Goal: Task Accomplishment & Management: Use online tool/utility

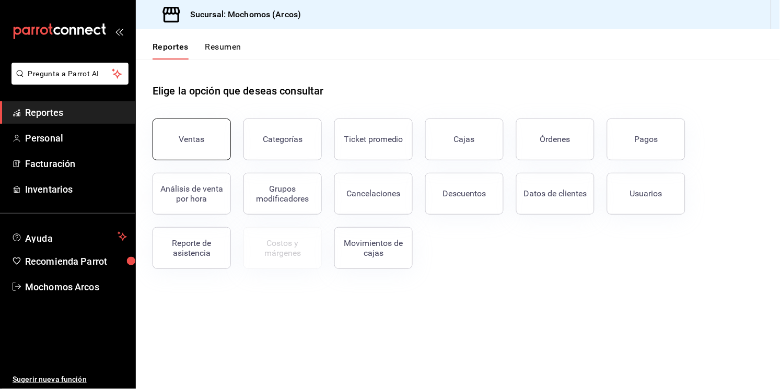
click at [177, 136] on button "Ventas" at bounding box center [192, 140] width 78 height 42
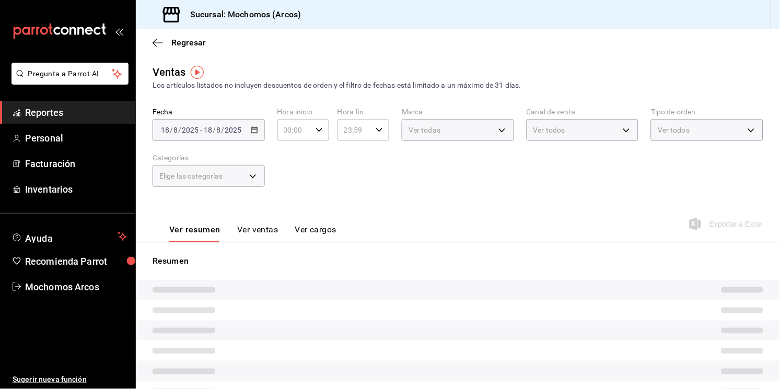
type input "05:00"
type input "PARROT,UBER_EATS,RAPPI,DIDI_FOOD,ONLINE"
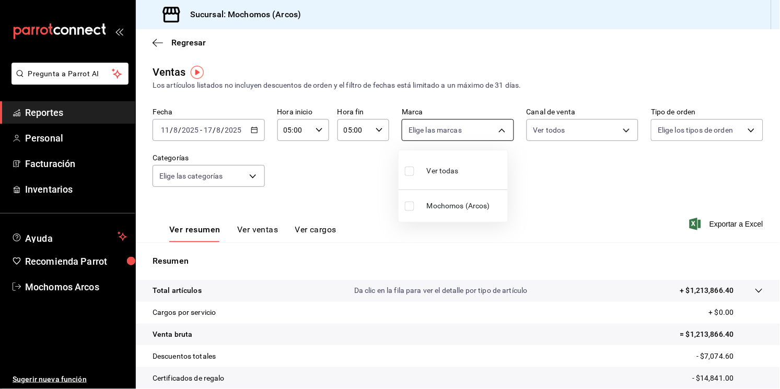
click at [464, 135] on body "Pregunta a Parrot AI Reportes Personal Facturación Inventarios Ayuda Recomienda…" at bounding box center [390, 194] width 780 height 389
click at [419, 170] on div "Ver todas" at bounding box center [432, 170] width 54 height 22
type input "dd36a3dd-8c35-4563-bc3a-0ae6137ce787"
checkbox input "true"
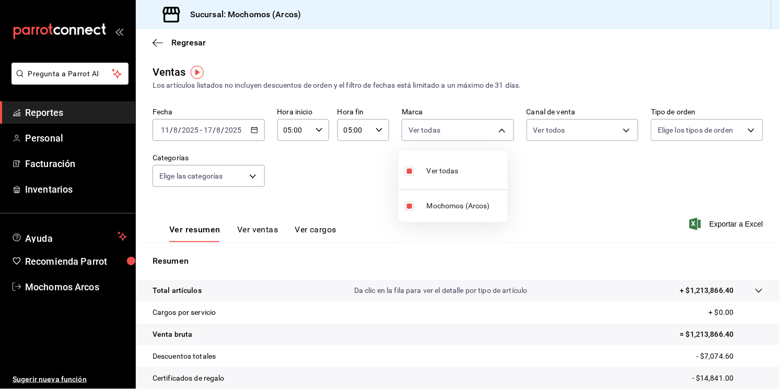
click at [709, 220] on div at bounding box center [390, 194] width 780 height 389
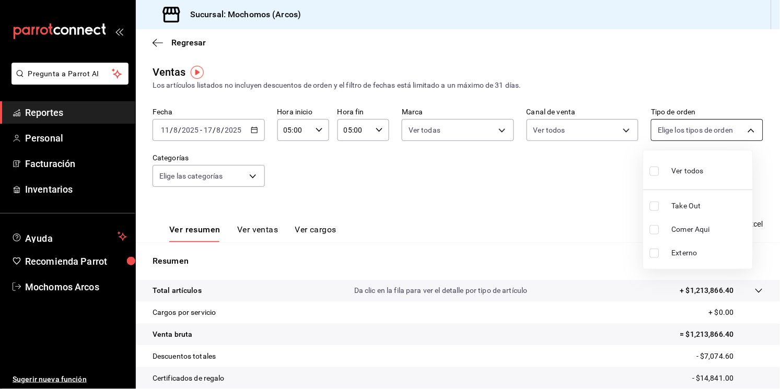
click at [730, 133] on body "Pregunta a Parrot AI Reportes Personal Facturación Inventarios Ayuda Recomienda…" at bounding box center [390, 194] width 780 height 389
click at [654, 174] on input "checkbox" at bounding box center [654, 171] width 9 height 9
checkbox input "true"
type input "c6b8ee8d-4955-4723-bae1-372b147e207b,27be71f3-ce18-4cfa-bd3b-e966efc6a73f,EXTER…"
checkbox input "true"
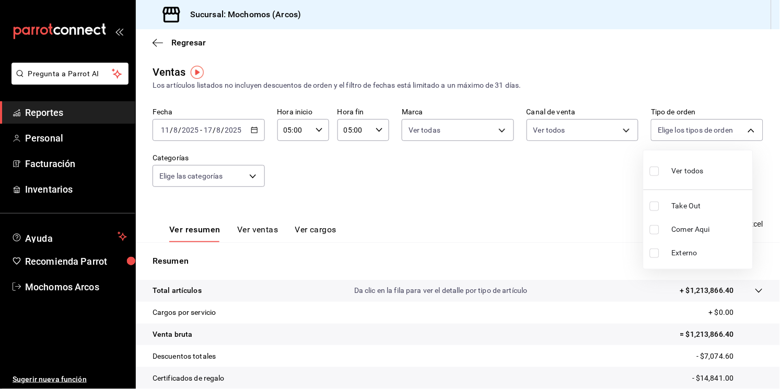
checkbox input "true"
click at [254, 179] on div at bounding box center [390, 194] width 780 height 389
click at [254, 179] on body "Pregunta a Parrot AI Reportes Personal Facturación Inventarios Ayuda Recomienda…" at bounding box center [390, 194] width 780 height 389
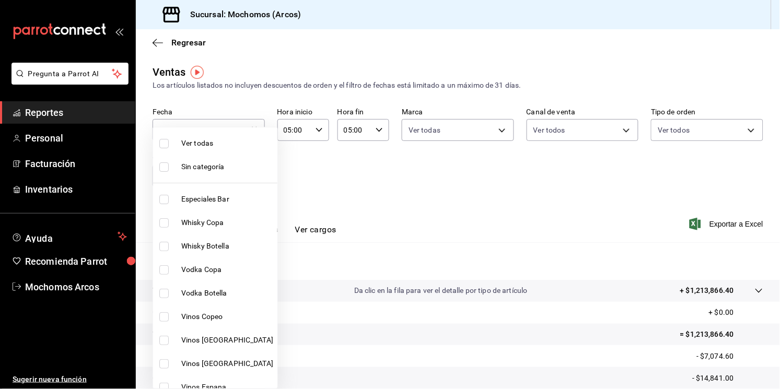
click at [167, 143] on input "checkbox" at bounding box center [163, 143] width 9 height 9
checkbox input "true"
type input "7597c5c0-c189-439a-a9b1-46cc8ee7ac78,78dcea9d-0226-4a72-8dbe-4ec0b47d6941,3e6ec…"
checkbox input "true"
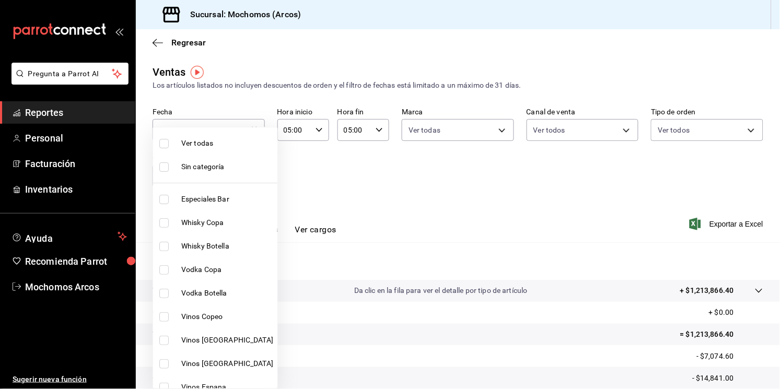
checkbox input "true"
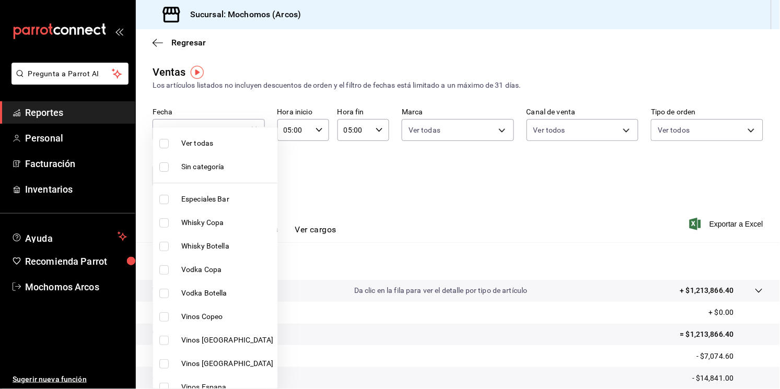
checkbox input "true"
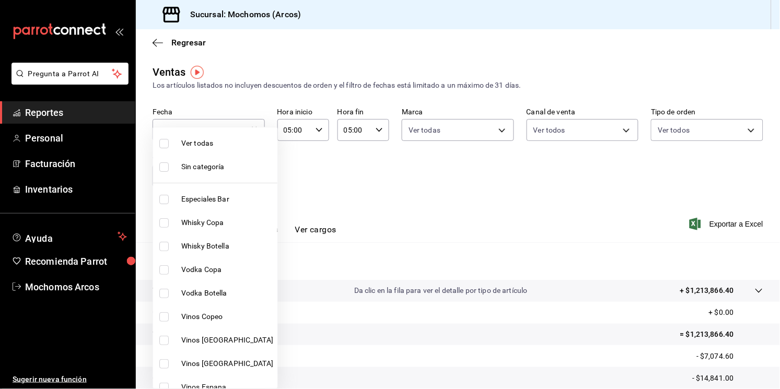
checkbox input "true"
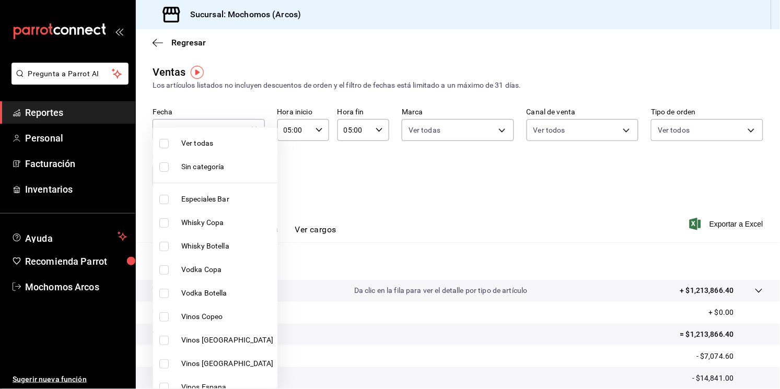
checkbox input "true"
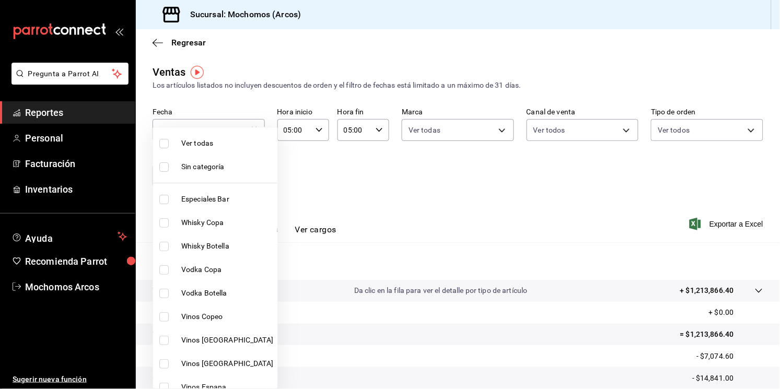
checkbox input "true"
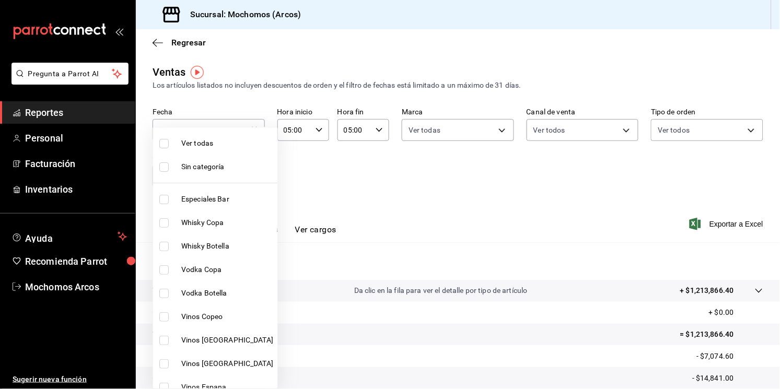
checkbox input "true"
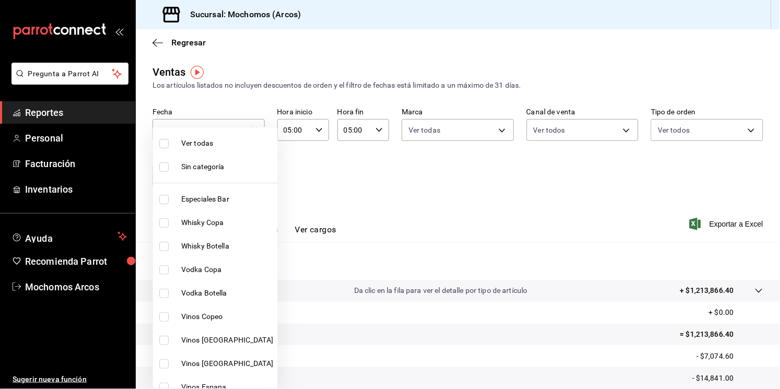
checkbox input "true"
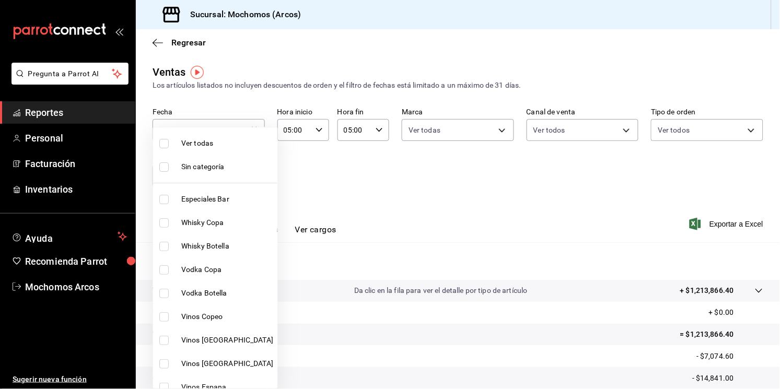
checkbox input "true"
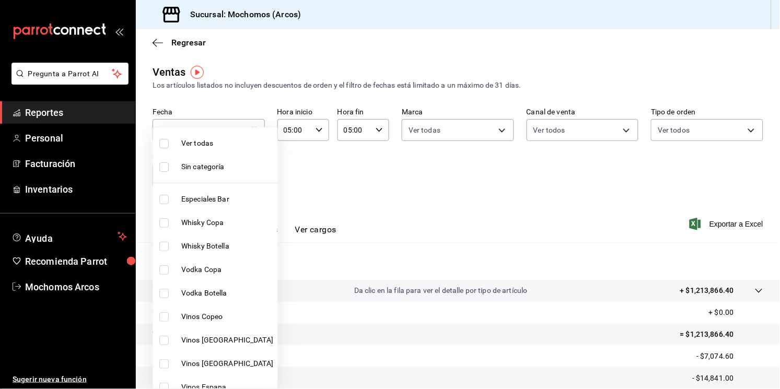
checkbox input "true"
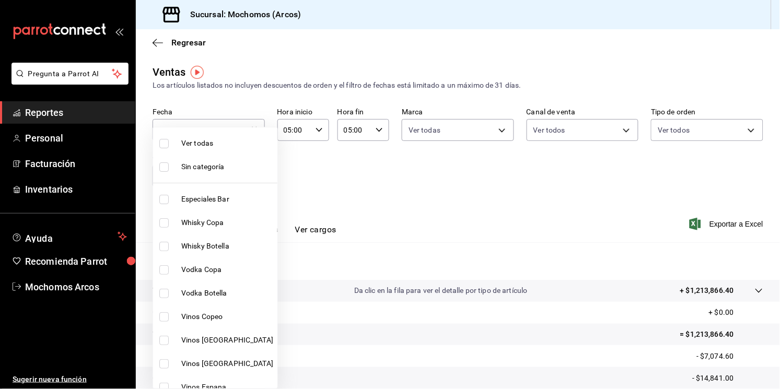
checkbox input "true"
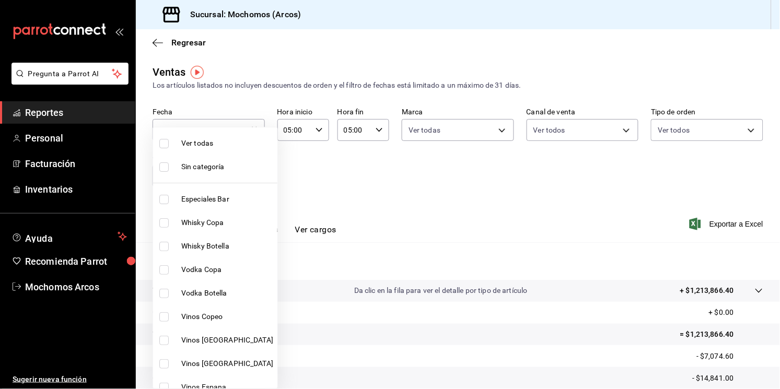
checkbox input "true"
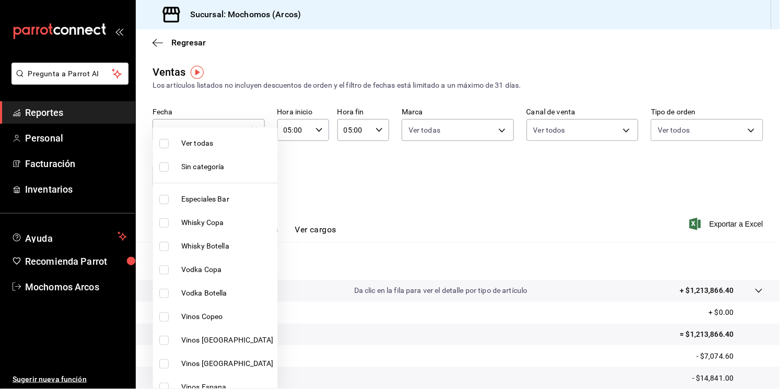
checkbox input "true"
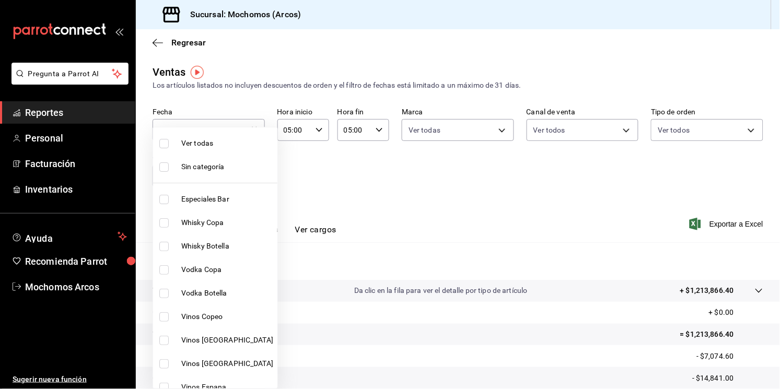
checkbox input "true"
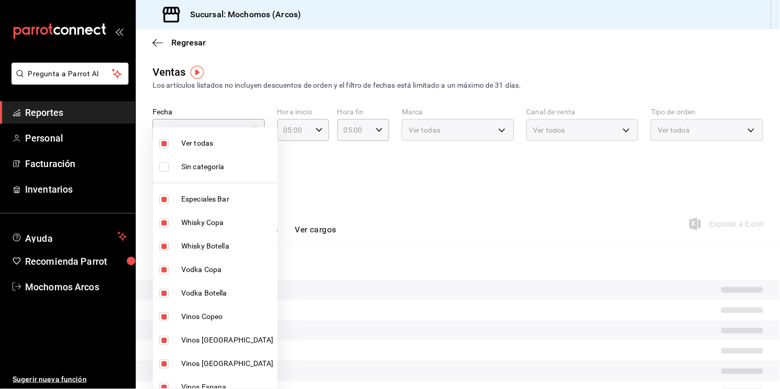
click at [566, 169] on div at bounding box center [390, 194] width 780 height 389
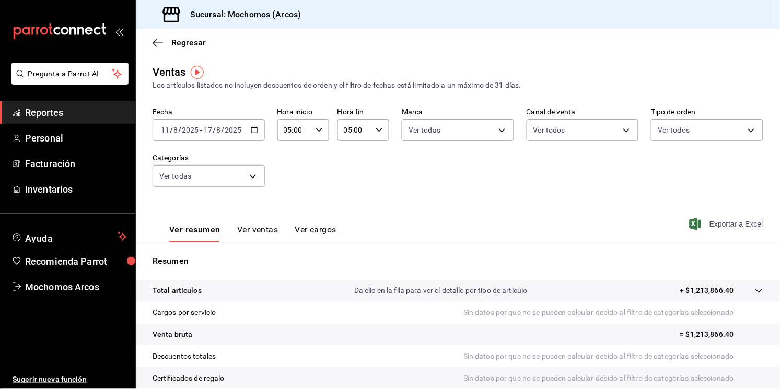
click at [694, 227] on span "Exportar a Excel" at bounding box center [728, 224] width 72 height 13
click at [217, 130] on input "8" at bounding box center [218, 130] width 5 height 8
click at [254, 130] on icon "button" at bounding box center [254, 129] width 7 height 7
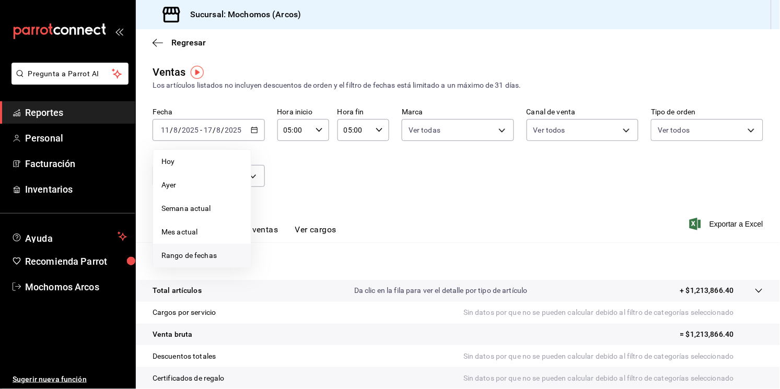
click at [202, 251] on span "Rango de fechas" at bounding box center [201, 255] width 81 height 11
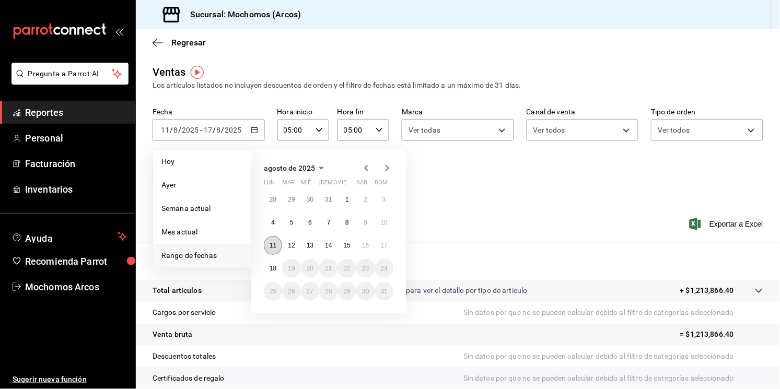
click at [273, 249] on button "11" at bounding box center [273, 245] width 18 height 19
click at [377, 244] on button "17" at bounding box center [384, 245] width 18 height 19
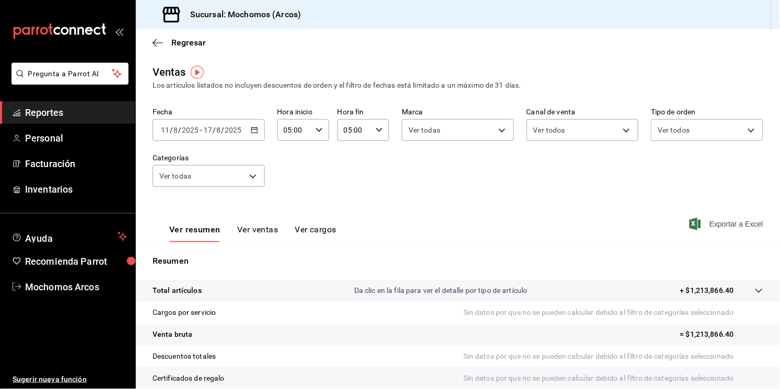
click at [739, 224] on span "Exportar a Excel" at bounding box center [728, 224] width 72 height 13
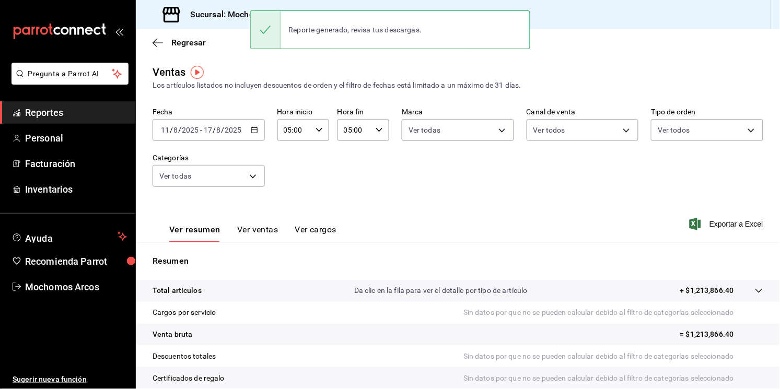
click at [292, 209] on div "Ver resumen Ver ventas Ver cargos Exportar a Excel" at bounding box center [458, 221] width 644 height 43
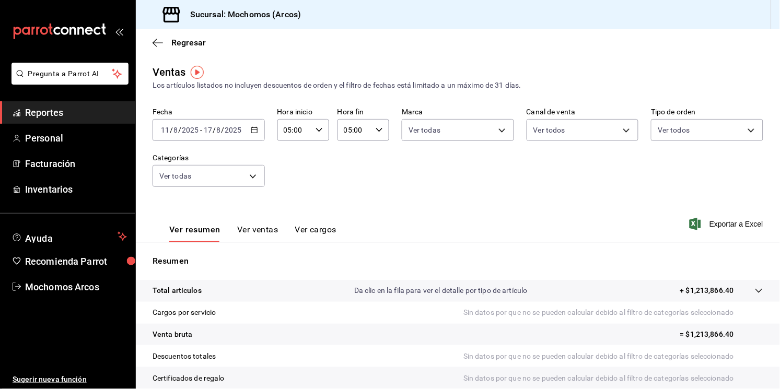
click at [227, 130] on input "2025" at bounding box center [234, 130] width 18 height 8
click at [378, 128] on \(Stroke\) "button" at bounding box center [379, 130] width 6 height 4
drag, startPoint x: 378, startPoint y: 128, endPoint x: 343, endPoint y: 210, distance: 89.2
click at [343, 210] on div "00 01 02 03 04 05 06 07 08 09 10 11 12 13 14 15 16 17 18 19 20 21 22 23 00 01 0…" at bounding box center [390, 196] width 780 height 386
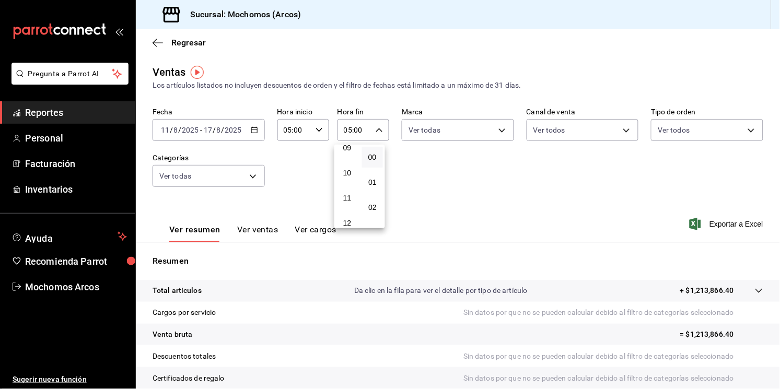
scroll to position [236, 0]
click at [343, 210] on div "00 01 02 03 04 05 06 07 08 09 10 11 12 13 14 15 16 17 18 19 20 21 22 23" at bounding box center [347, 187] width 26 height 84
click at [347, 198] on span "11" at bounding box center [347, 197] width 9 height 8
type input "11:00"
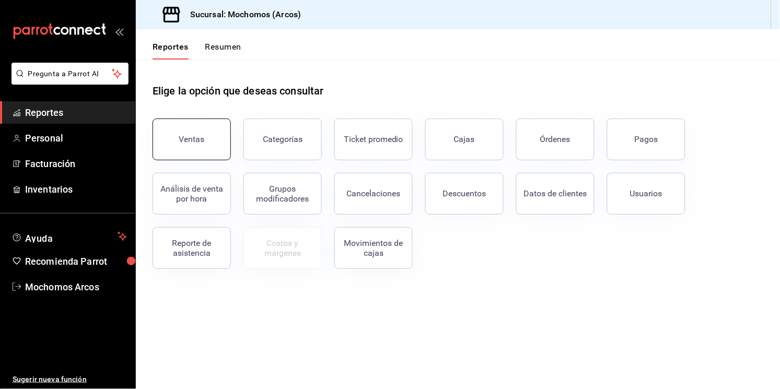
click at [201, 136] on div "Ventas" at bounding box center [192, 139] width 26 height 10
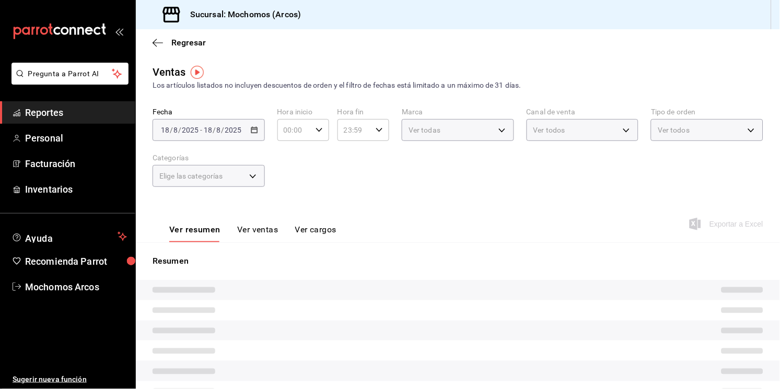
type input "05:00"
type input "PARROT,UBER_EATS,RAPPI,DIDI_FOOD,ONLINE"
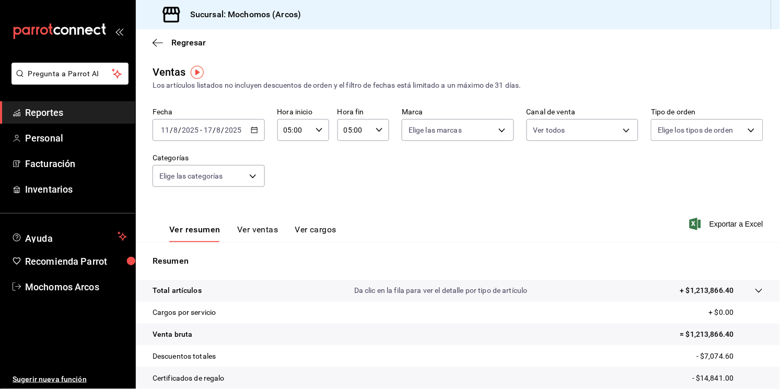
click at [253, 132] on icon "button" at bounding box center [254, 129] width 7 height 7
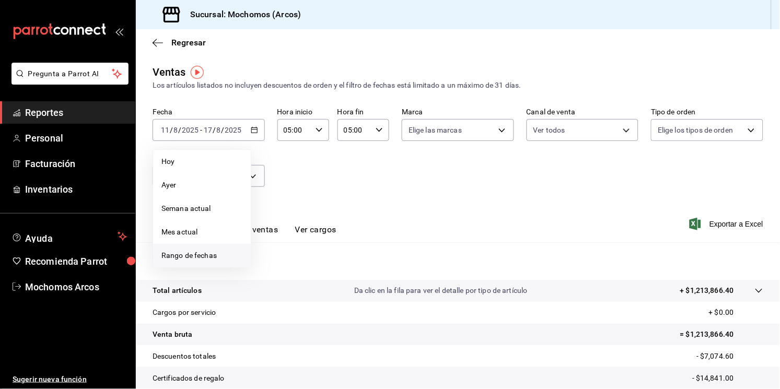
click at [214, 250] on span "Rango de fechas" at bounding box center [201, 255] width 81 height 11
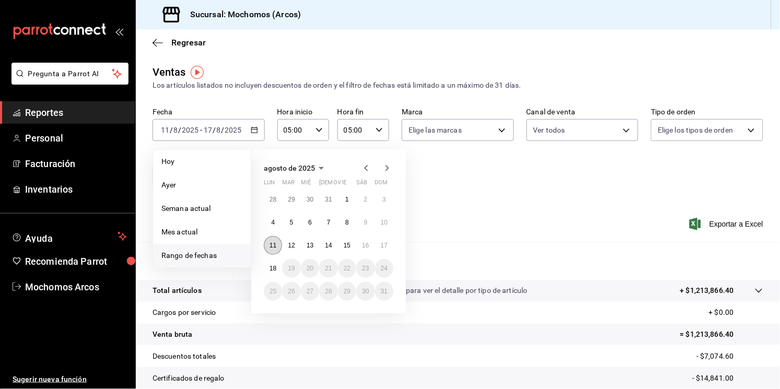
click at [271, 253] on button "11" at bounding box center [273, 245] width 18 height 19
click at [383, 249] on button "17" at bounding box center [384, 245] width 18 height 19
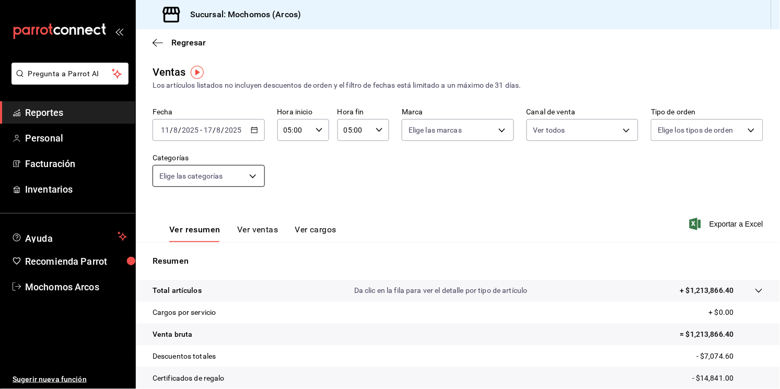
click at [249, 175] on body "Pregunta a Parrot AI Reportes Personal Facturación Inventarios Ayuda Recomienda…" at bounding box center [390, 194] width 780 height 389
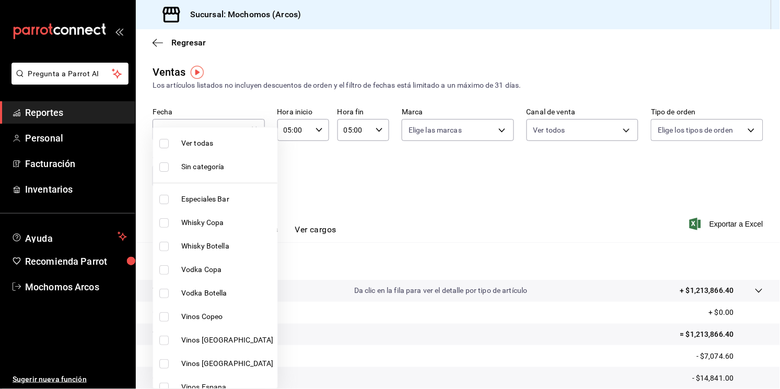
click at [160, 146] on input "checkbox" at bounding box center [163, 143] width 9 height 9
checkbox input "true"
type input "7597c5c0-c189-439a-a9b1-46cc8ee7ac78,78dcea9d-0226-4a72-8dbe-4ec0b47d6941,3e6ec…"
checkbox input "true"
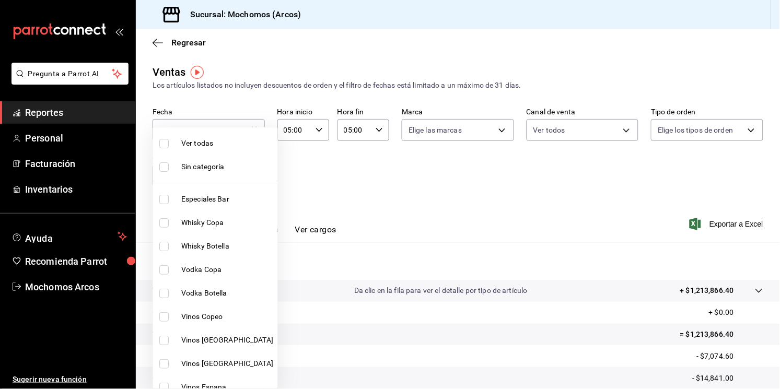
checkbox input "true"
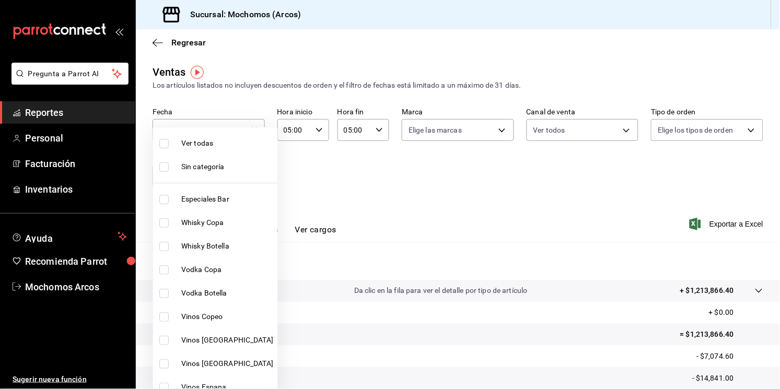
checkbox input "true"
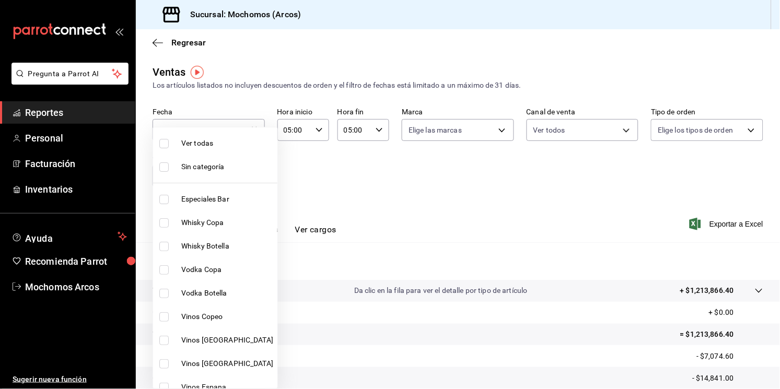
checkbox input "true"
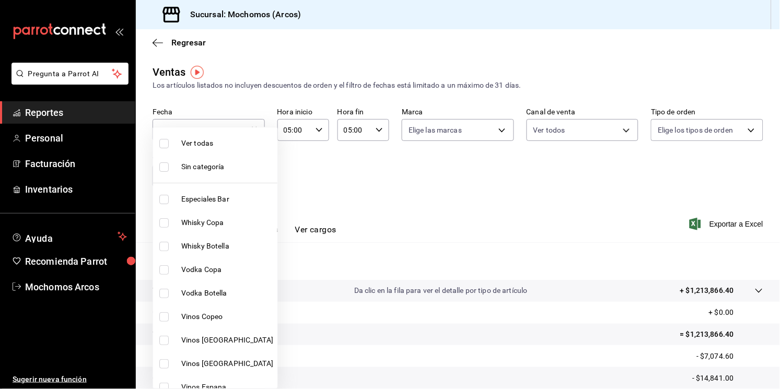
checkbox input "true"
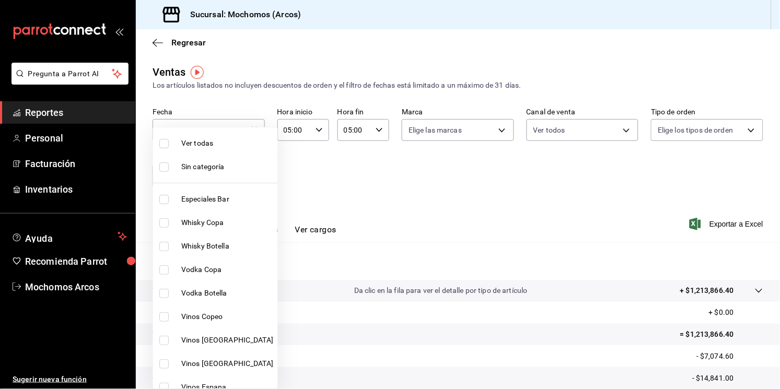
checkbox input "true"
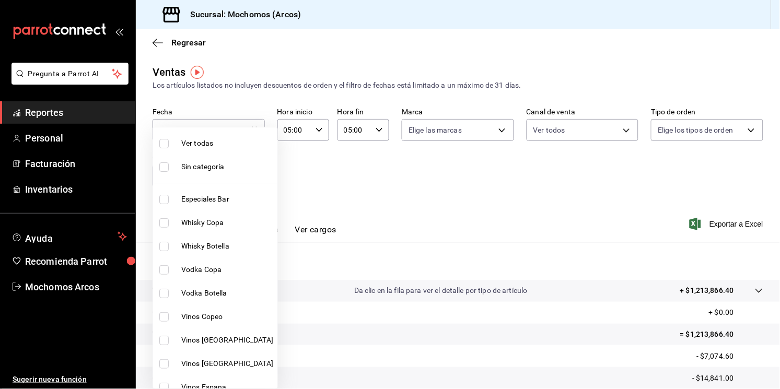
checkbox input "true"
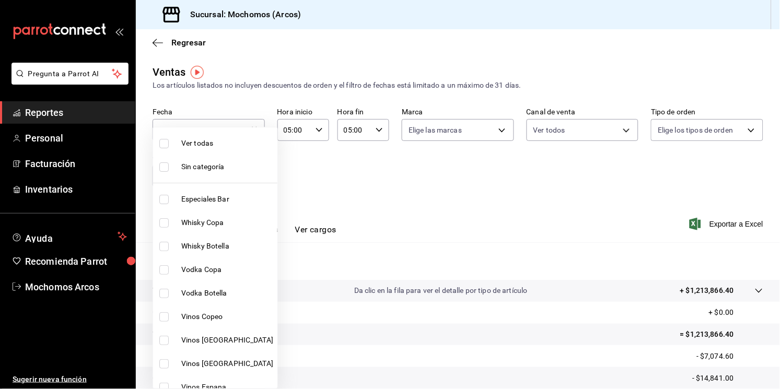
checkbox input "true"
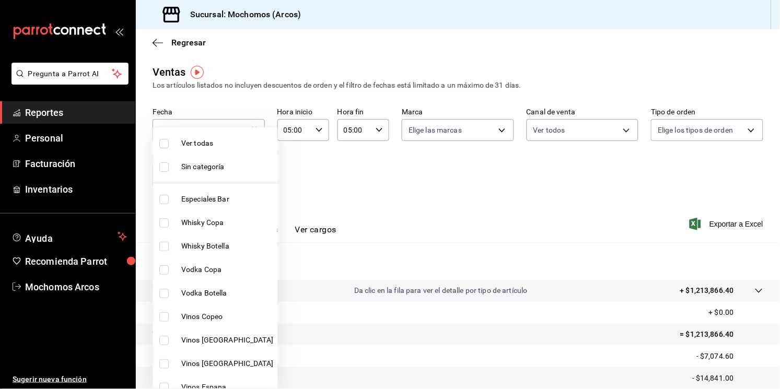
checkbox input "true"
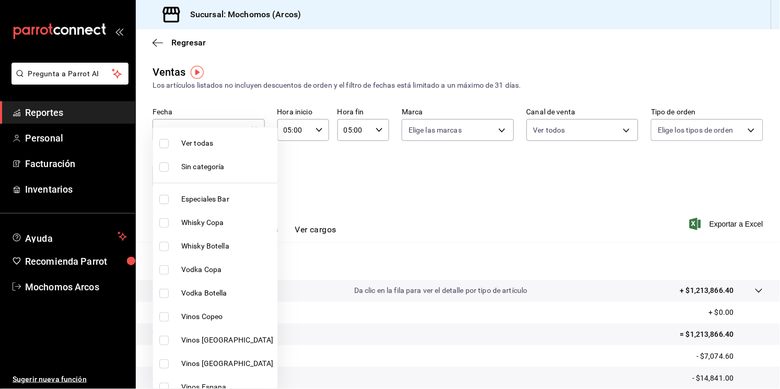
checkbox input "true"
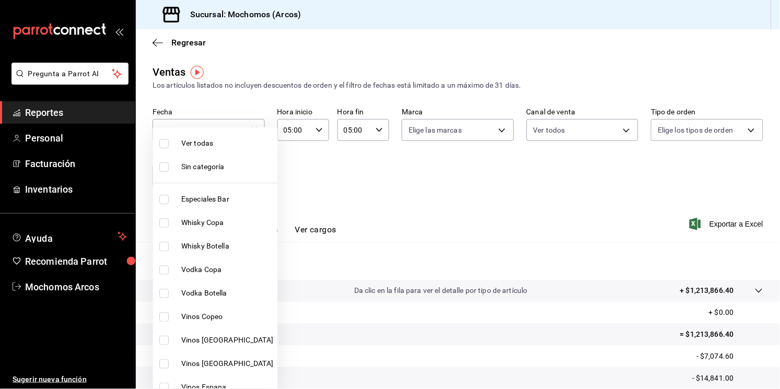
checkbox input "true"
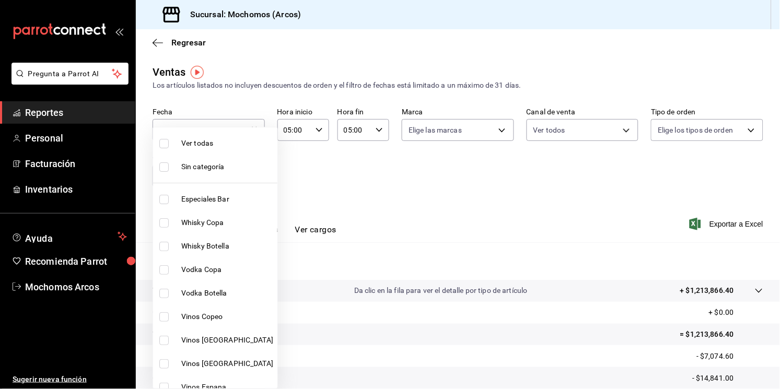
checkbox input "true"
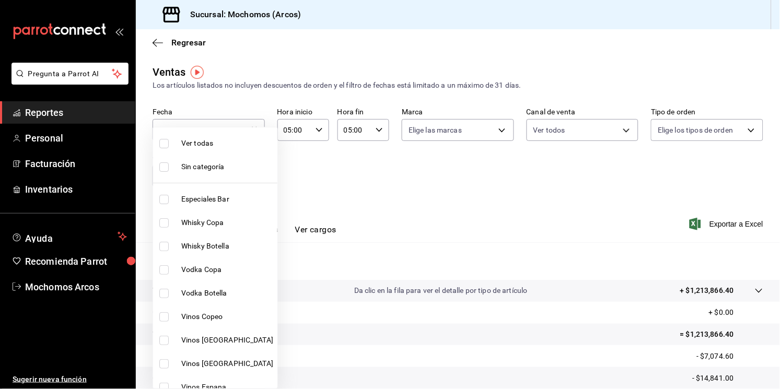
checkbox input "true"
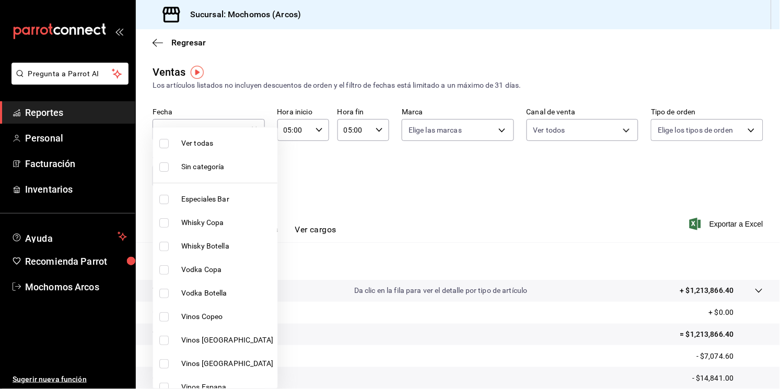
checkbox input "true"
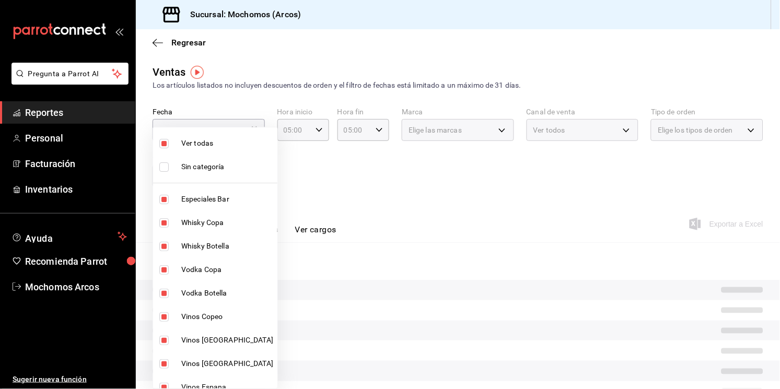
click at [489, 133] on div at bounding box center [390, 194] width 780 height 389
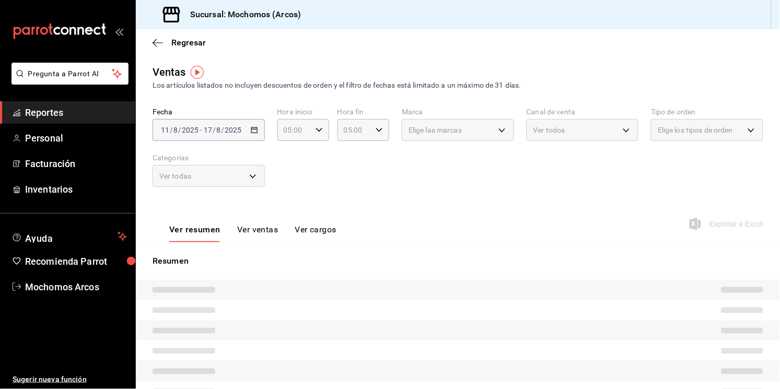
click at [489, 133] on div "Elige las marcas" at bounding box center [458, 130] width 112 height 22
click at [490, 133] on div "Elige las marcas" at bounding box center [458, 130] width 112 height 22
drag, startPoint x: 490, startPoint y: 133, endPoint x: 500, endPoint y: 130, distance: 10.6
click at [500, 130] on div "Elige las marcas" at bounding box center [458, 130] width 112 height 22
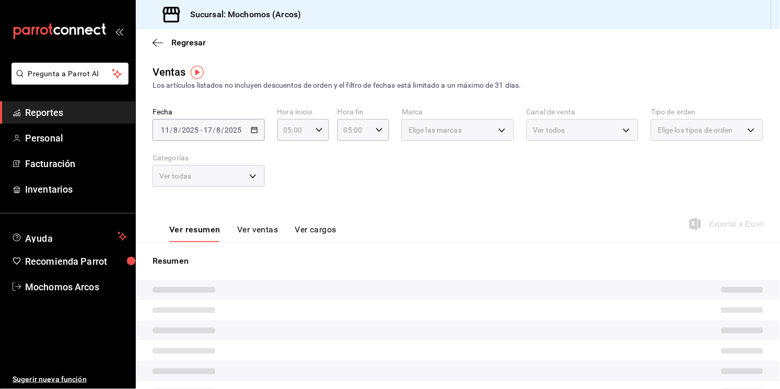
click at [500, 130] on div "Elige las marcas" at bounding box center [458, 130] width 112 height 22
click at [497, 135] on div "Elige las marcas" at bounding box center [458, 130] width 112 height 22
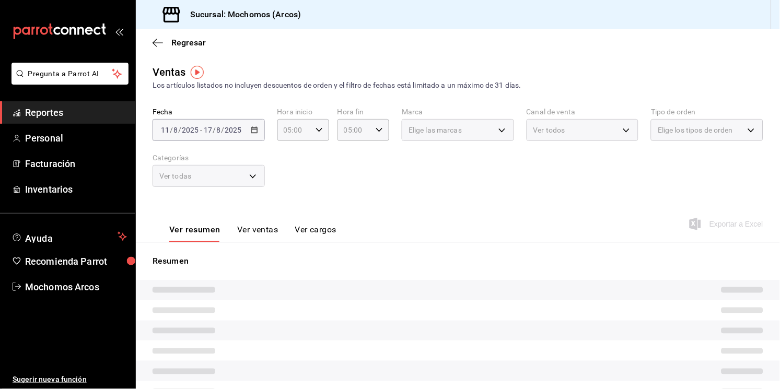
click at [497, 135] on div "Elige las marcas" at bounding box center [458, 130] width 112 height 22
click at [570, 174] on div "Fecha 2025-08-11 11 / 8 / 2025 - 2025-08-17 17 / 8 / 2025 Hora inicio 05:00 Hor…" at bounding box center [458, 154] width 611 height 92
click at [579, 131] on div "Elige los tipos de orden" at bounding box center [707, 130] width 112 height 22
click at [316, 131] on \(Stroke\) "button" at bounding box center [319, 130] width 6 height 4
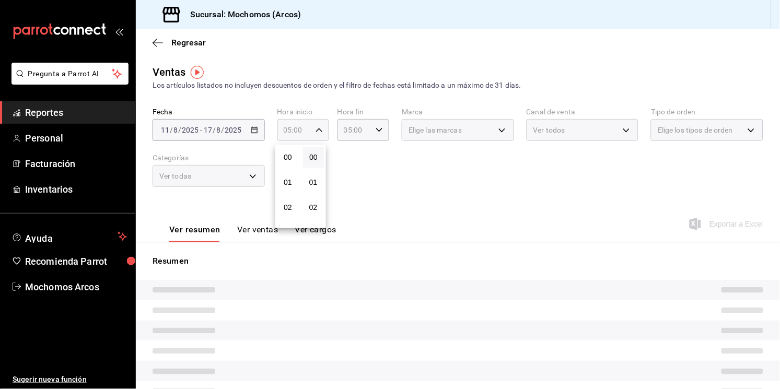
scroll to position [126, 0]
click at [288, 159] on span "05" at bounding box center [288, 157] width 9 height 8
click at [419, 173] on div at bounding box center [390, 194] width 780 height 389
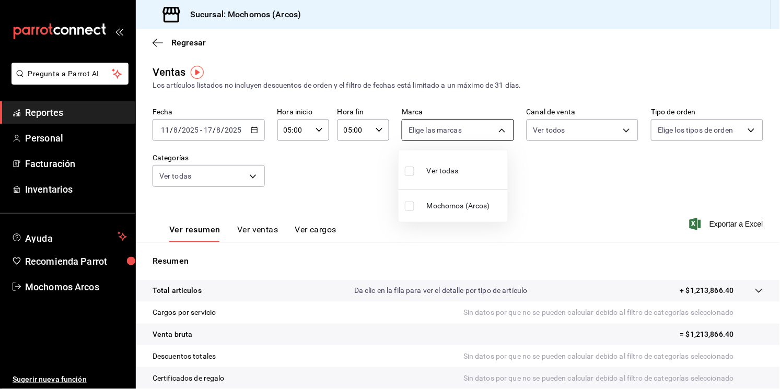
click at [494, 133] on body "Pregunta a Parrot AI Reportes Personal Facturación Inventarios Ayuda Recomienda…" at bounding box center [390, 194] width 780 height 389
click at [409, 171] on input "checkbox" at bounding box center [409, 171] width 9 height 9
checkbox input "true"
type input "dd36a3dd-8c35-4563-bc3a-0ae6137ce787"
checkbox input "true"
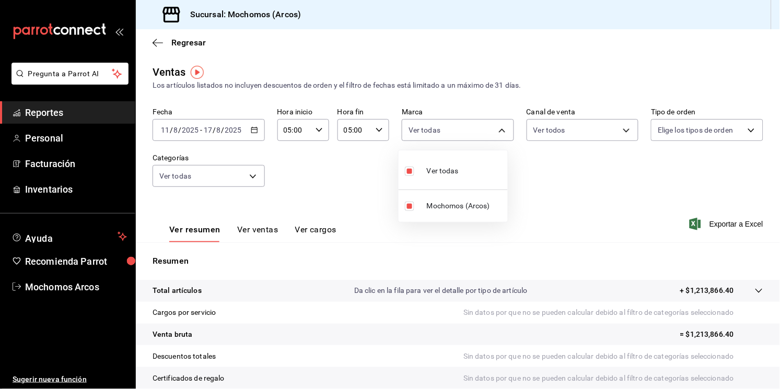
click at [579, 128] on div at bounding box center [390, 194] width 780 height 389
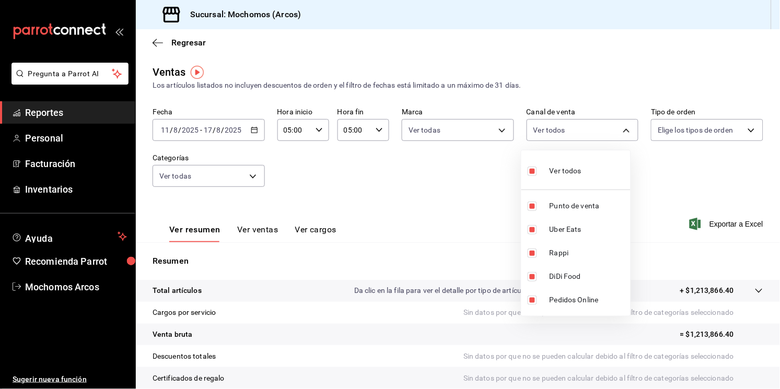
click at [579, 128] on body "Pregunta a Parrot AI Reportes Personal Facturación Inventarios Ayuda Recomienda…" at bounding box center [390, 194] width 780 height 389
click at [556, 174] on span "Ver todos" at bounding box center [565, 171] width 32 height 11
checkbox input "false"
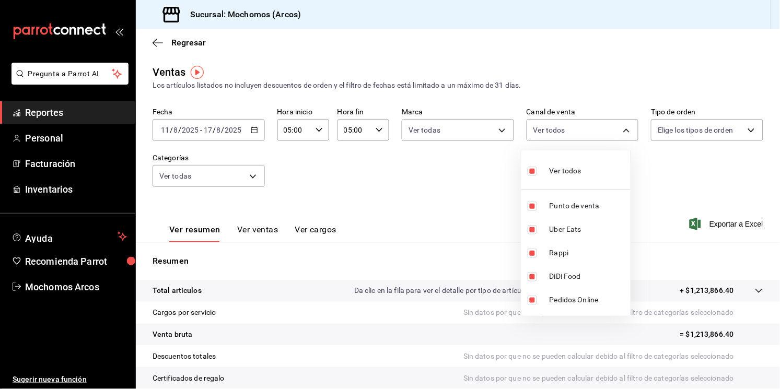
checkbox input "false"
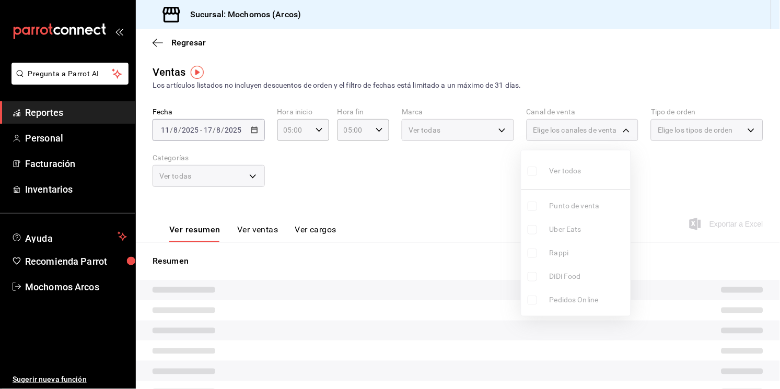
click at [579, 125] on div at bounding box center [390, 194] width 780 height 389
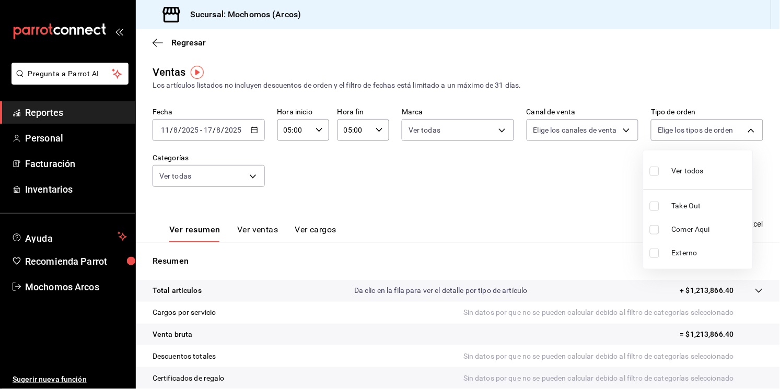
click at [579, 125] on body "Pregunta a Parrot AI Reportes Personal Facturación Inventarios Ayuda Recomienda…" at bounding box center [390, 194] width 780 height 389
click at [579, 173] on li "Ver todos" at bounding box center [697, 170] width 109 height 31
type input "c6b8ee8d-4955-4723-bae1-372b147e207b,27be71f3-ce18-4cfa-bd3b-e966efc6a73f,EXTER…"
checkbox input "true"
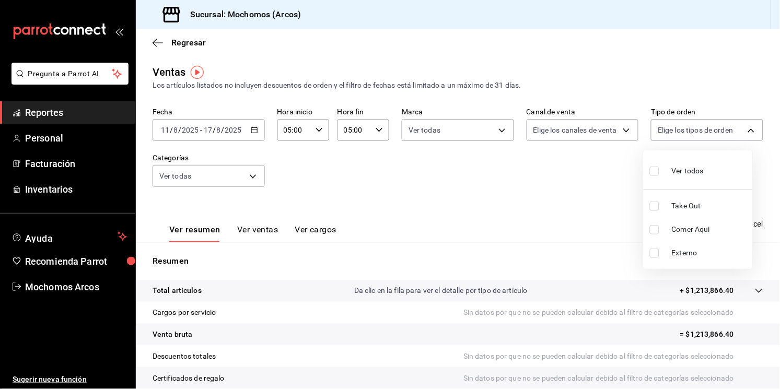
checkbox input "true"
click at [579, 263] on div at bounding box center [390, 194] width 780 height 389
click at [579, 218] on span "Exportar a Excel" at bounding box center [728, 224] width 72 height 13
